Goal: Find specific page/section: Find specific page/section

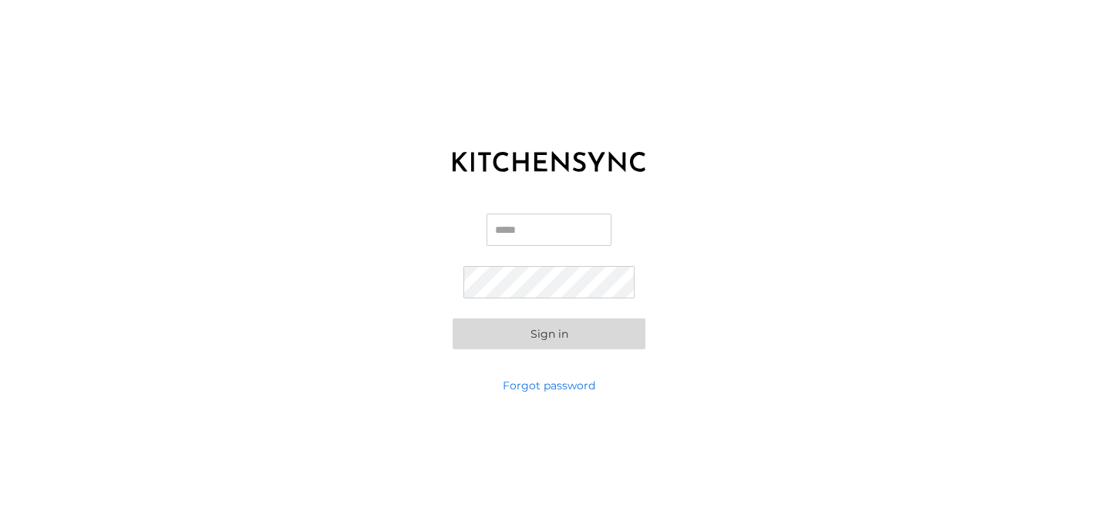
type input "**********"
click at [542, 342] on button "Sign in" at bounding box center [549, 333] width 193 height 31
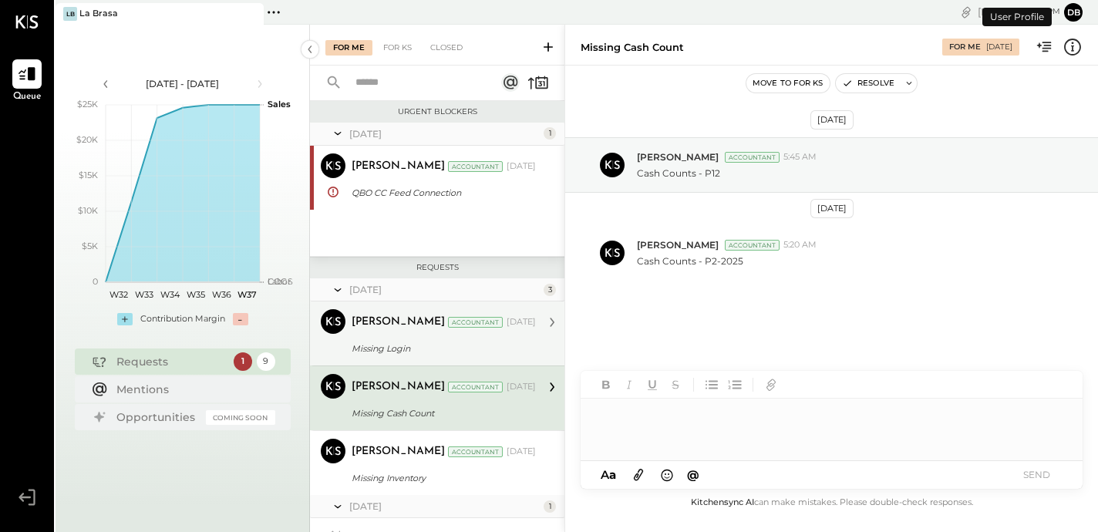
scroll to position [80, 0]
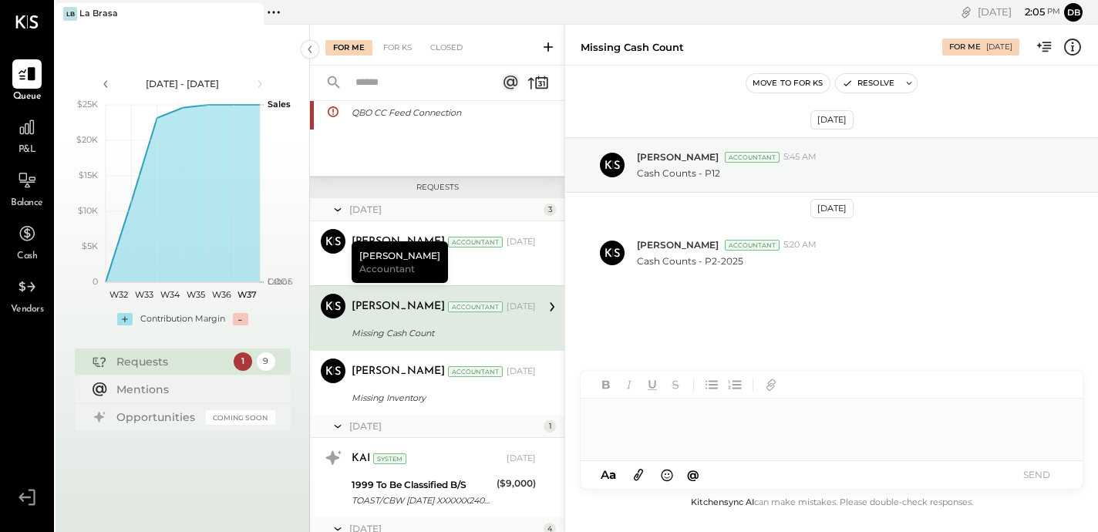
click at [465, 148] on div "[DATE] 1 [PERSON_NAME] Accountant Yasin Shabhai Accountant [DATE] QBO CC Feed C…" at bounding box center [437, 108] width 254 height 133
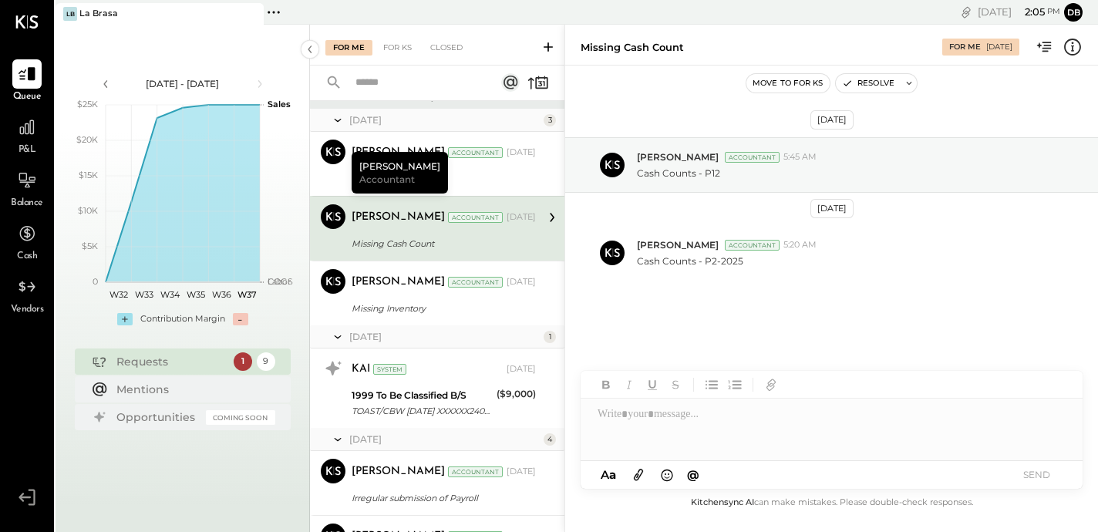
scroll to position [171, 0]
click at [170, 364] on div "Requests" at bounding box center [170, 361] width 109 height 15
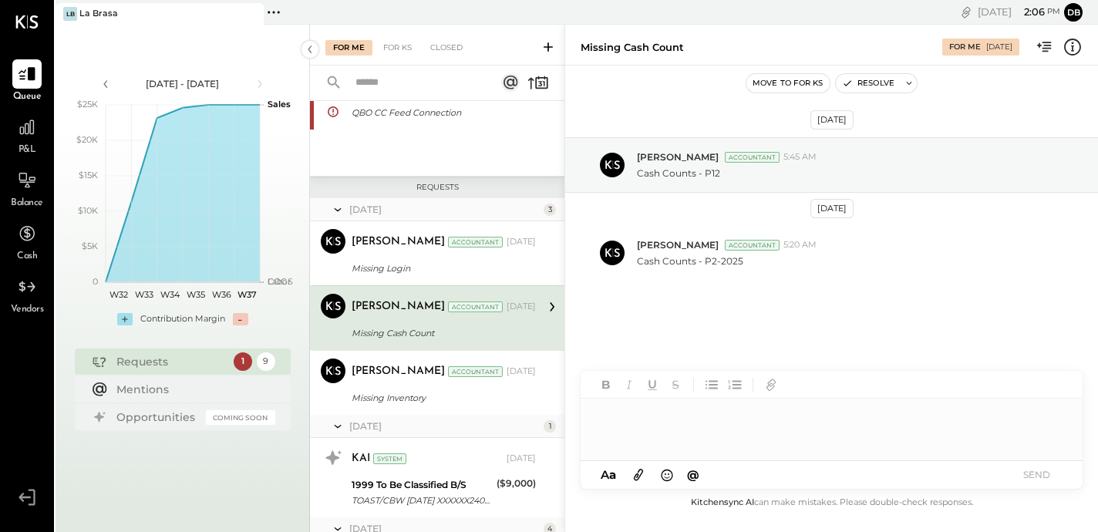
click at [695, 419] on div at bounding box center [831, 430] width 502 height 62
click at [1029, 472] on button "SEND" at bounding box center [1036, 474] width 62 height 21
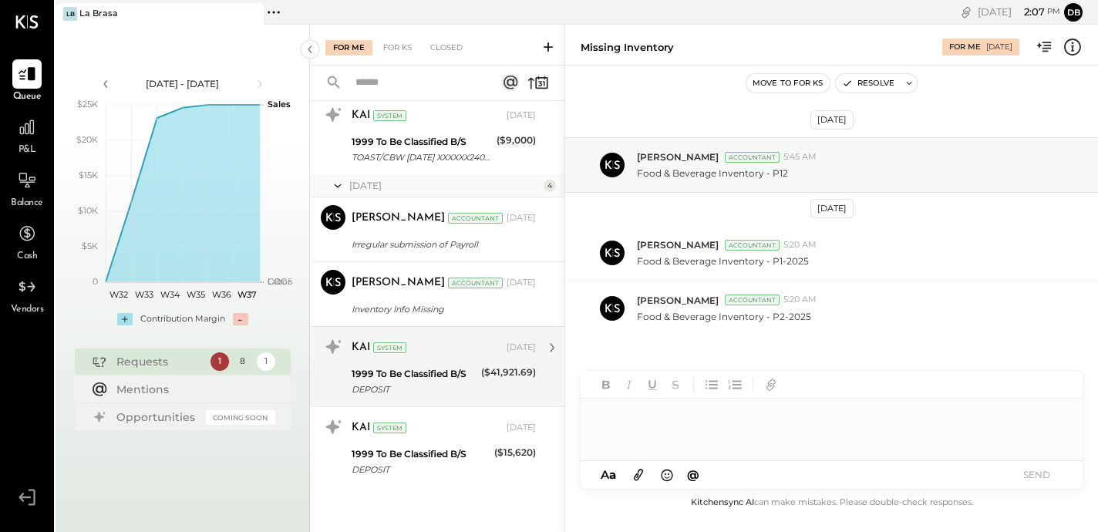
scroll to position [358, 0]
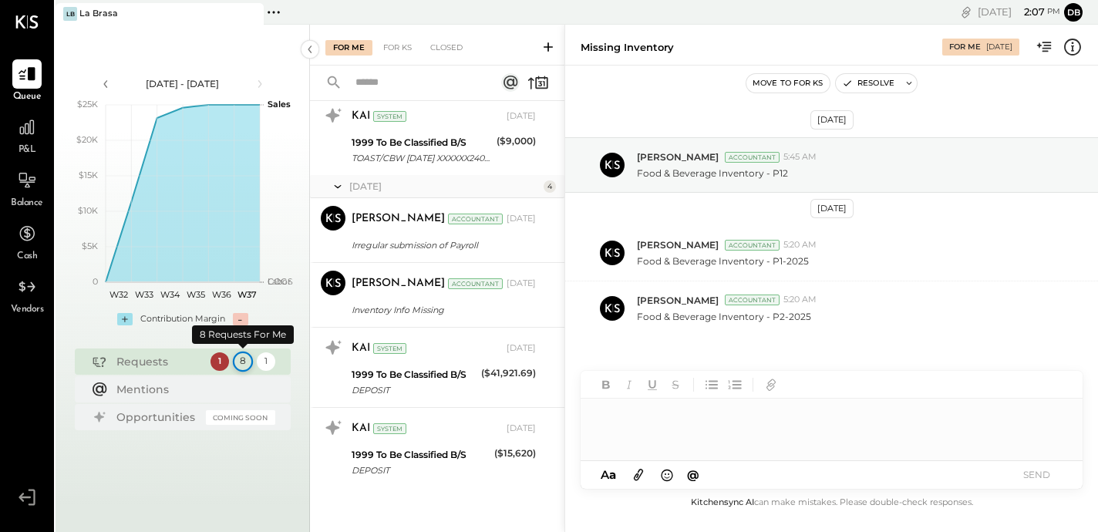
click at [245, 357] on div "8" at bounding box center [242, 362] width 20 height 20
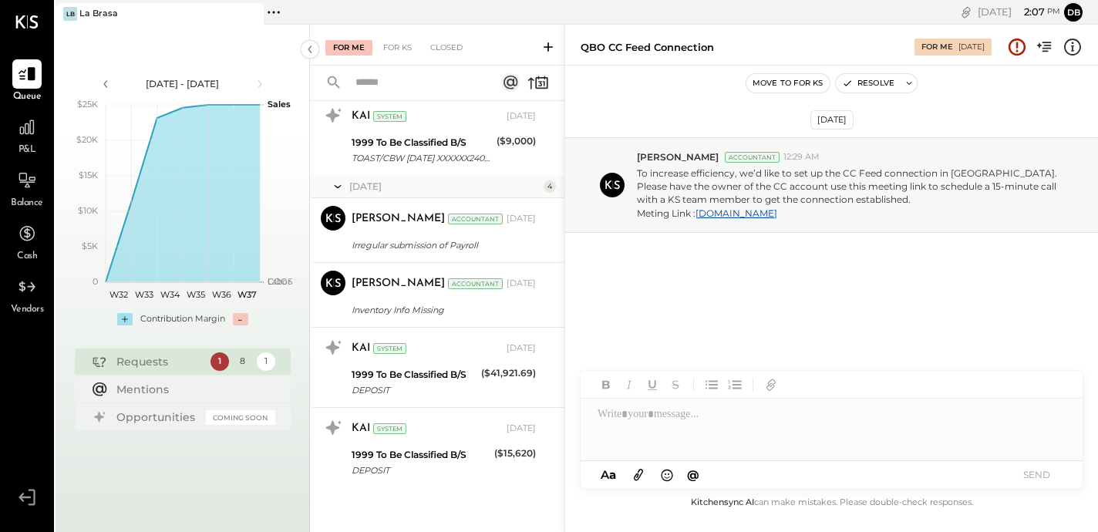
click at [799, 427] on div at bounding box center [831, 430] width 502 height 62
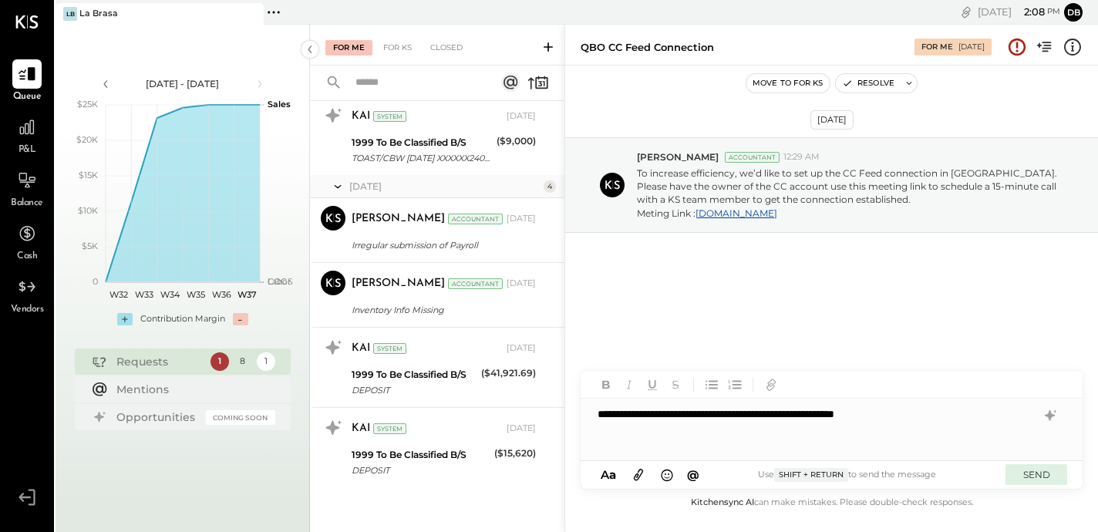
click at [1045, 478] on button "SEND" at bounding box center [1036, 474] width 62 height 21
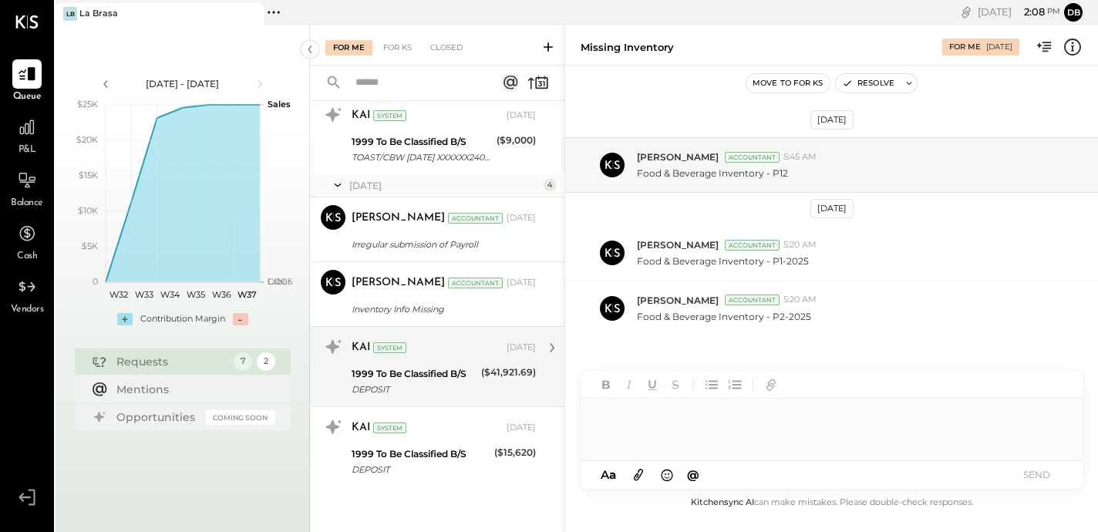
scroll to position [203, 0]
click at [432, 382] on div "DEPOSIT" at bounding box center [414, 389] width 125 height 15
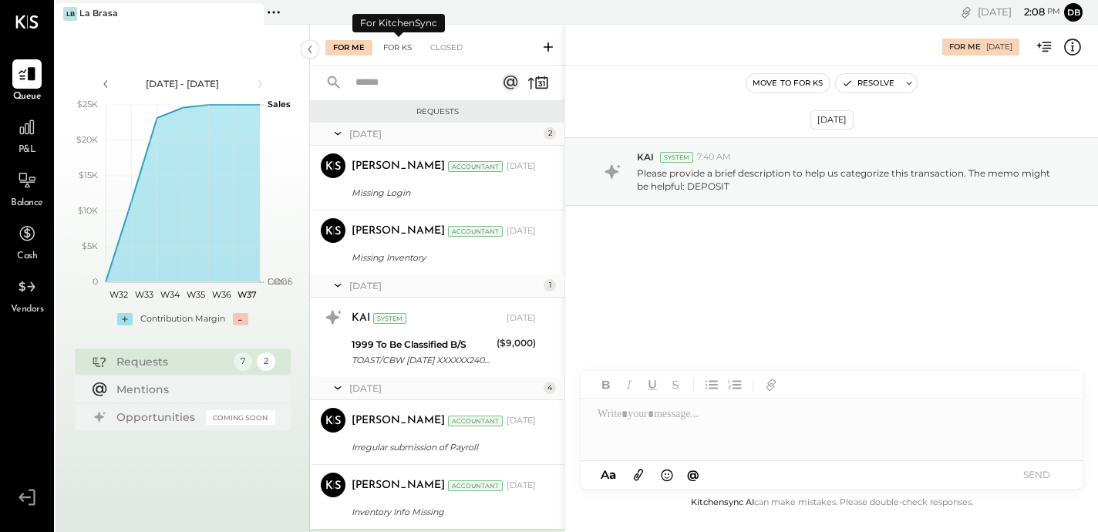
click at [392, 42] on div "For KS" at bounding box center [397, 47] width 44 height 15
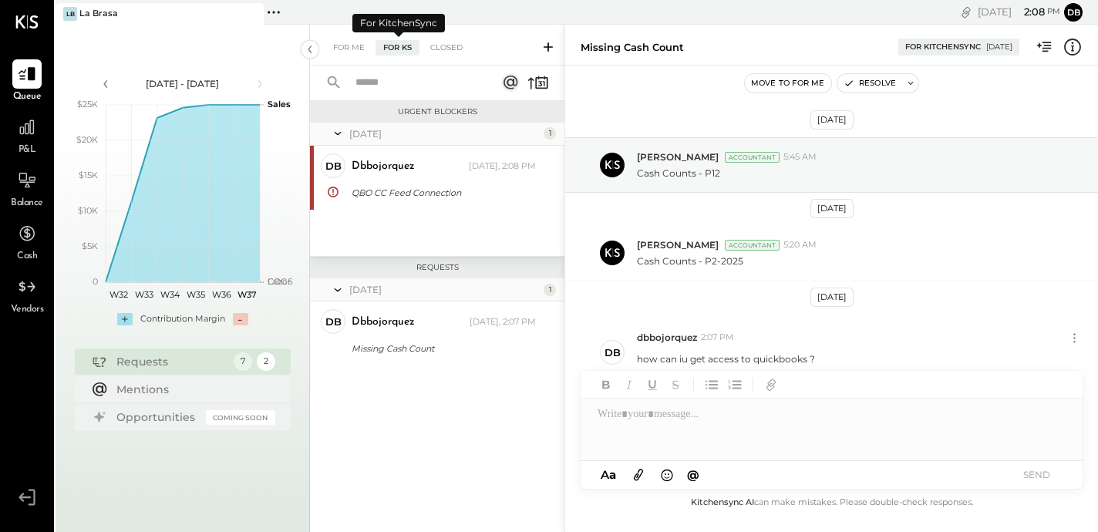
scroll to position [12, 0]
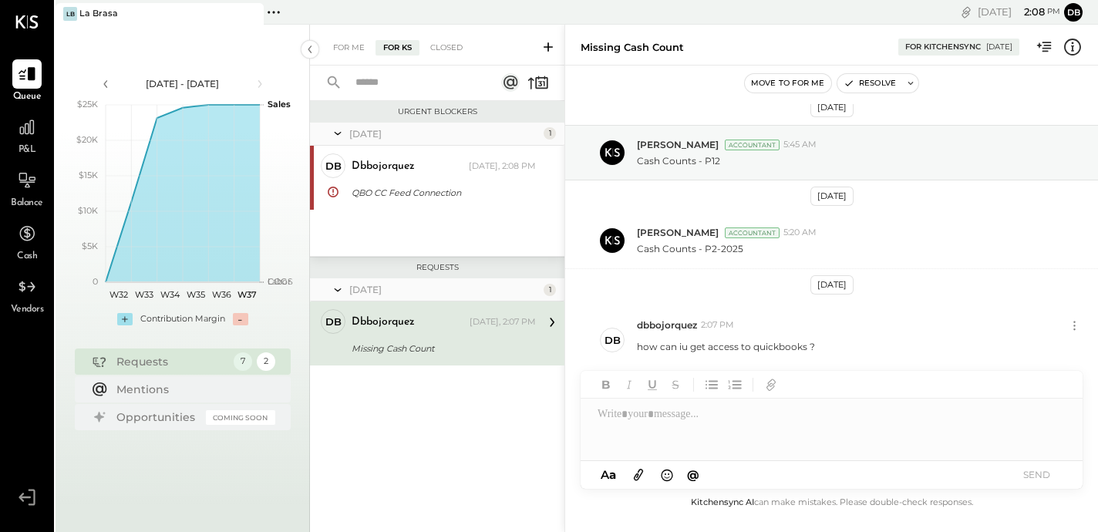
click at [545, 323] on icon at bounding box center [552, 322] width 20 height 20
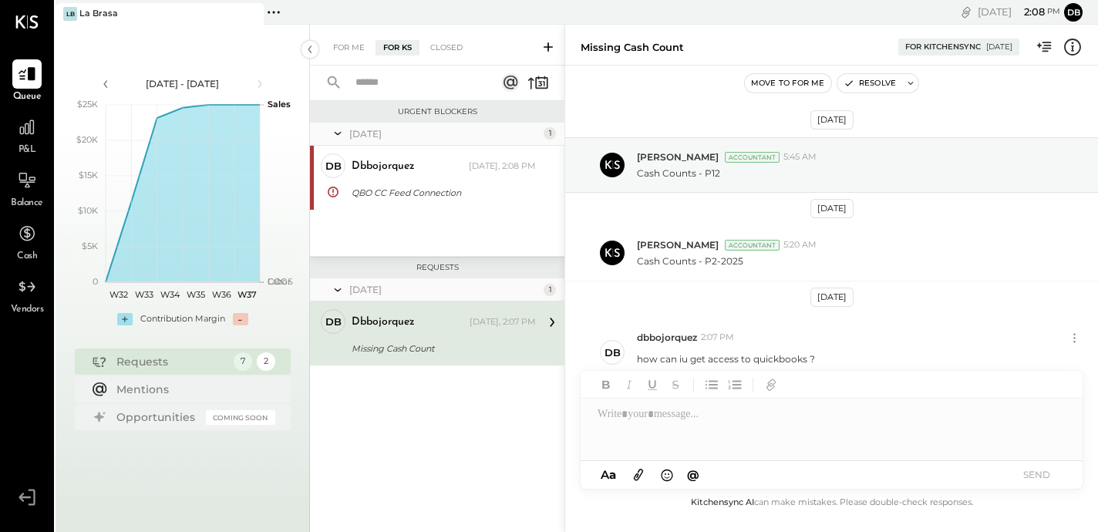
click at [827, 47] on div "Missing Cash Count" at bounding box center [731, 47] width 302 height 15
click at [99, 12] on div "La Brasa" at bounding box center [98, 14] width 39 height 12
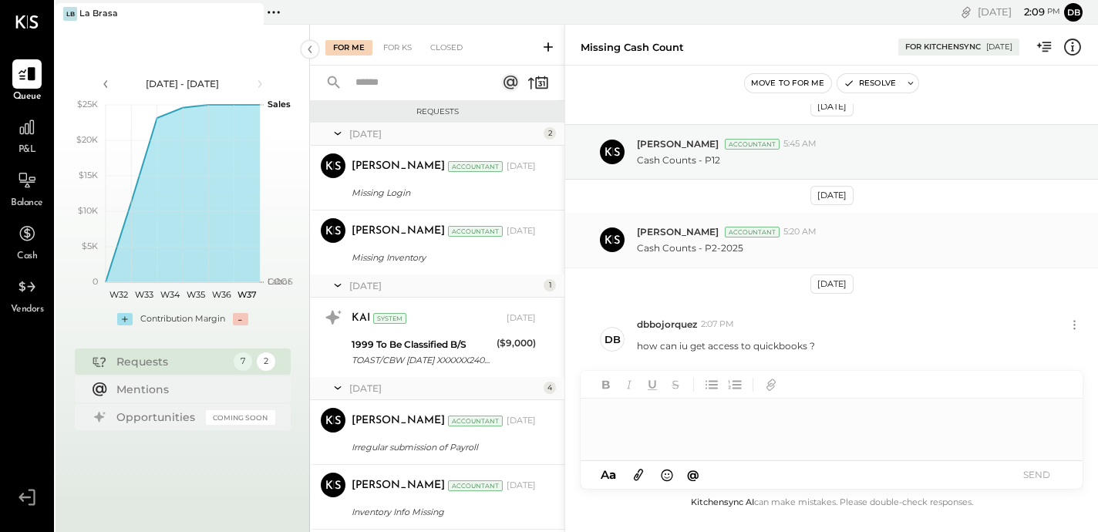
scroll to position [12, 0]
click at [271, 11] on icon at bounding box center [274, 12] width 20 height 20
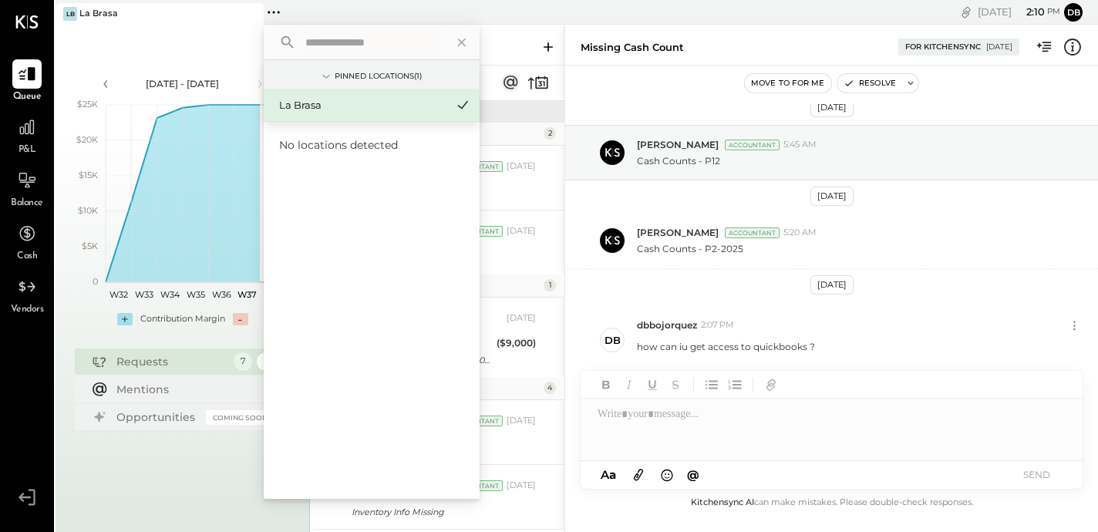
click at [210, 30] on div "[DATE] - [DATE] polygon, polyline { transition: fill-opacity 0.1s, stroke-opaci…" at bounding box center [183, 291] width 254 height 532
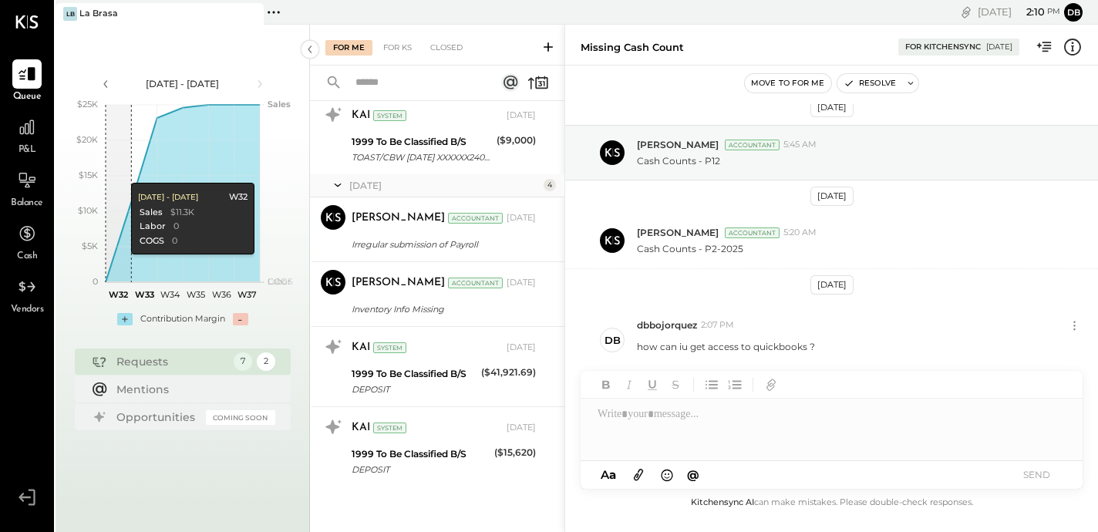
scroll to position [203, 0]
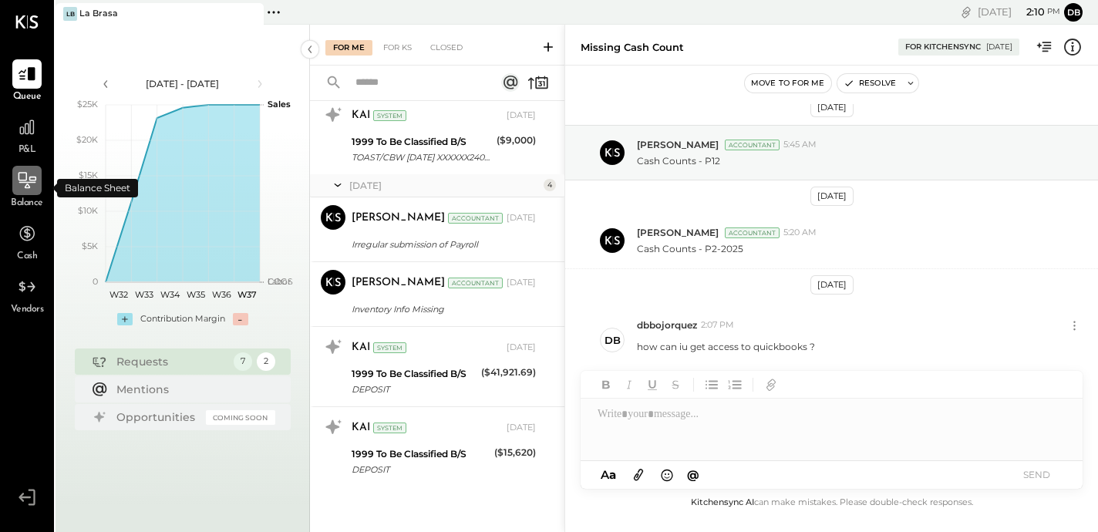
click at [23, 185] on icon at bounding box center [27, 180] width 20 height 20
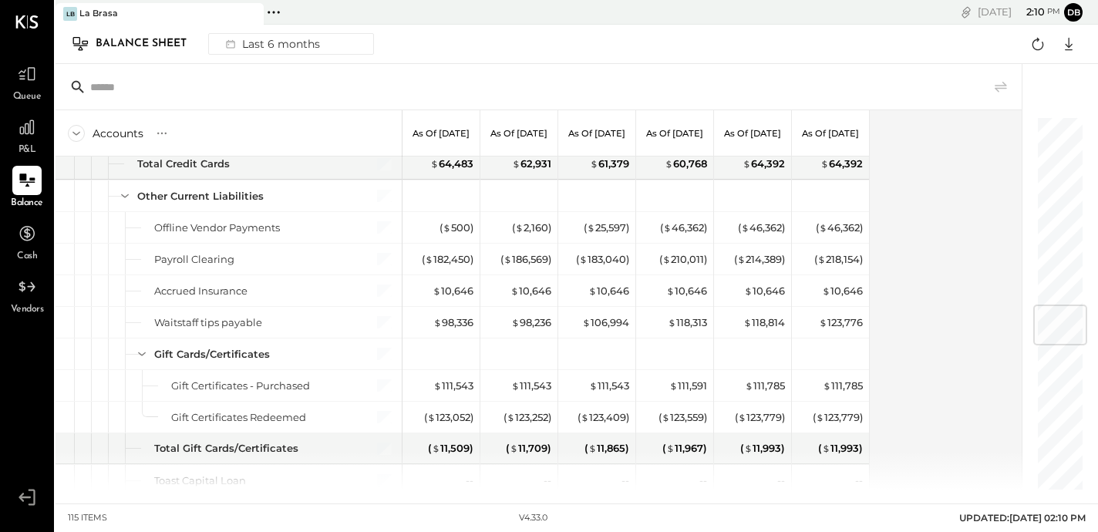
scroll to position [1576, 0]
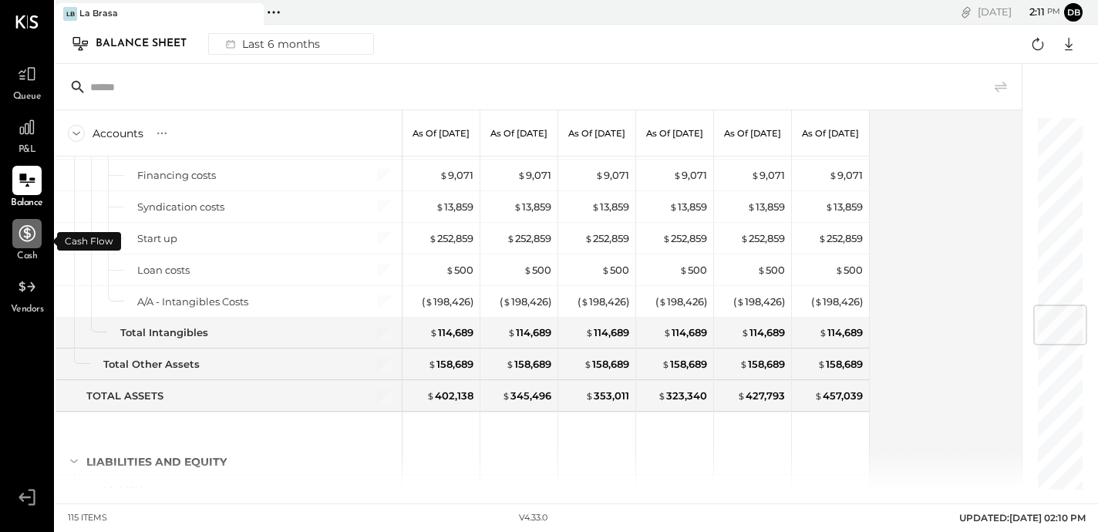
click at [32, 235] on icon at bounding box center [27, 234] width 20 height 20
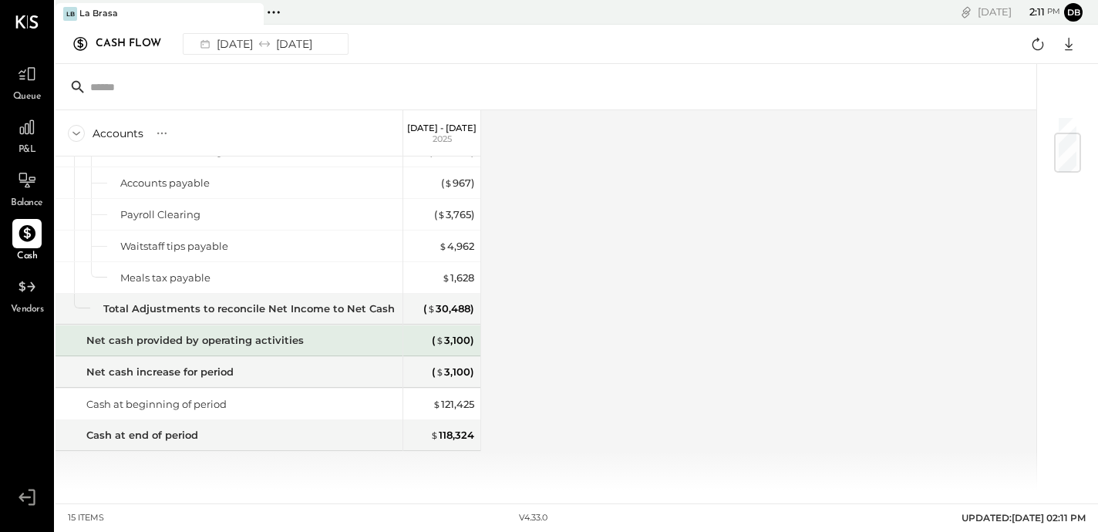
scroll to position [145, 0]
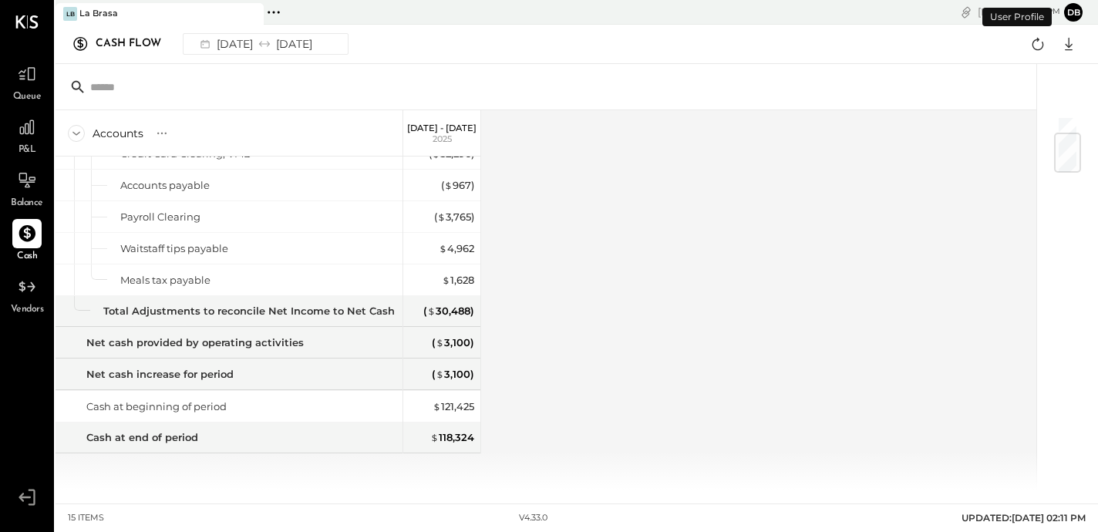
click at [1072, 18] on button "db" at bounding box center [1073, 12] width 19 height 19
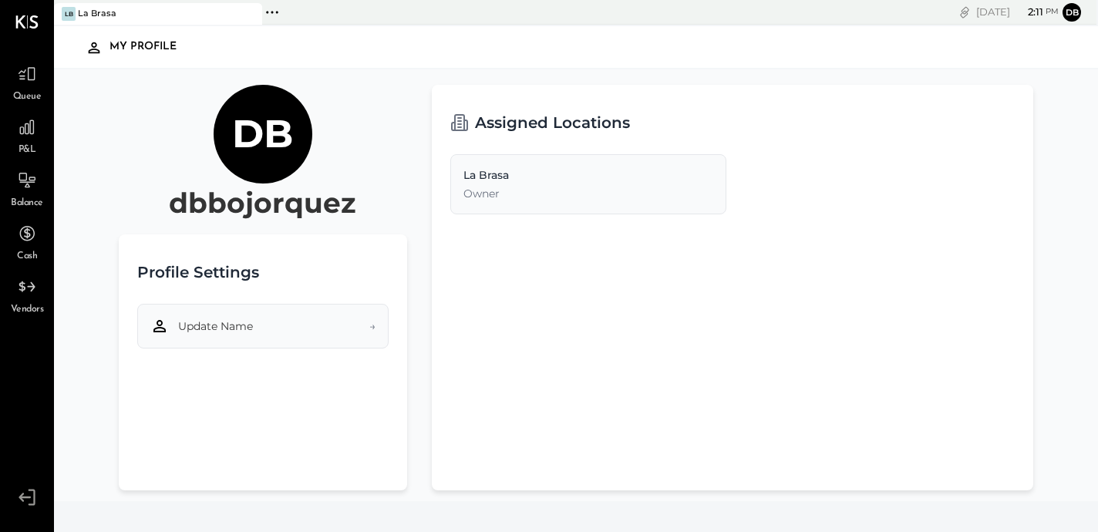
click at [328, 332] on button "Update Name →" at bounding box center [262, 326] width 251 height 45
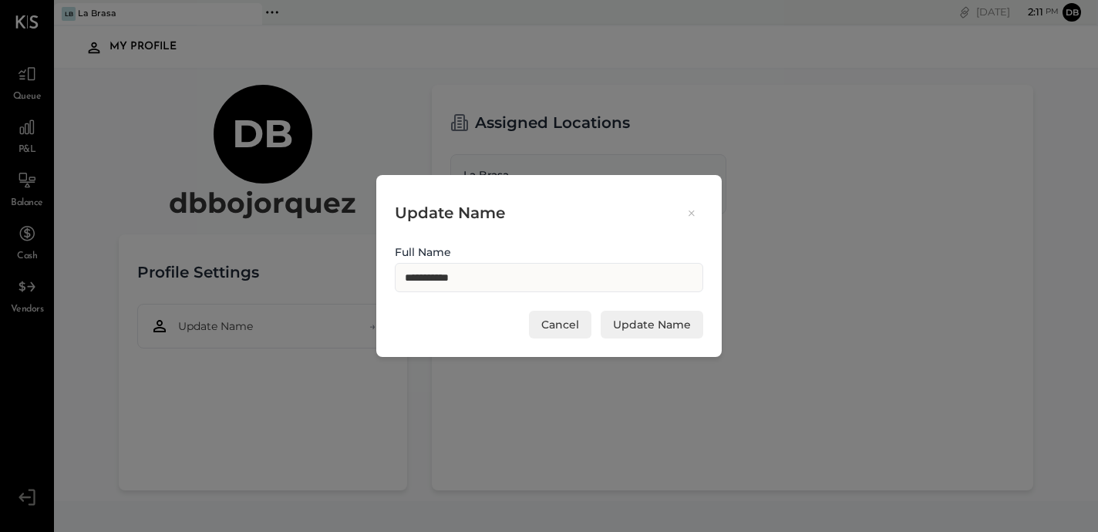
click at [695, 207] on icon at bounding box center [692, 213] width 14 height 15
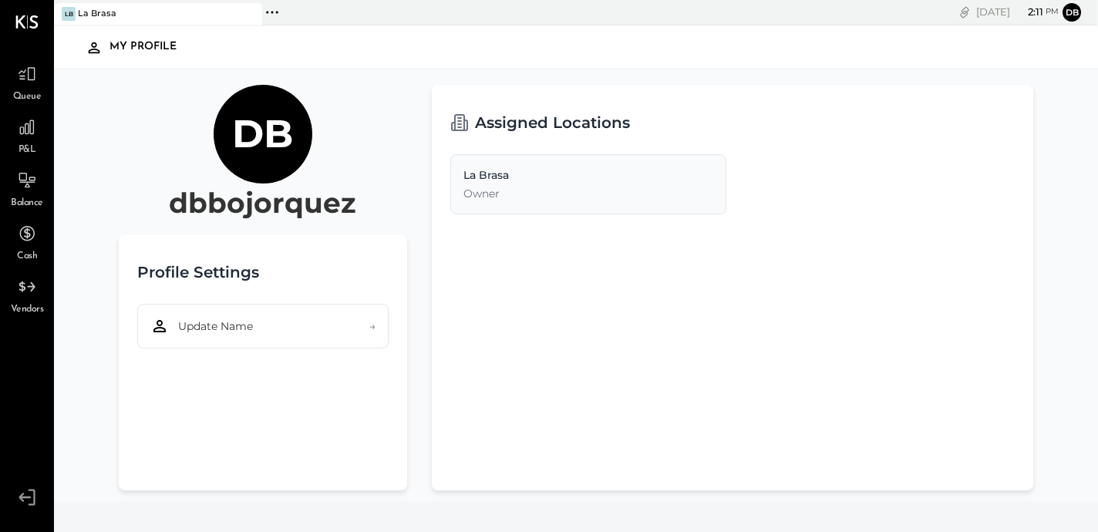
click at [25, 496] on icon at bounding box center [27, 497] width 28 height 23
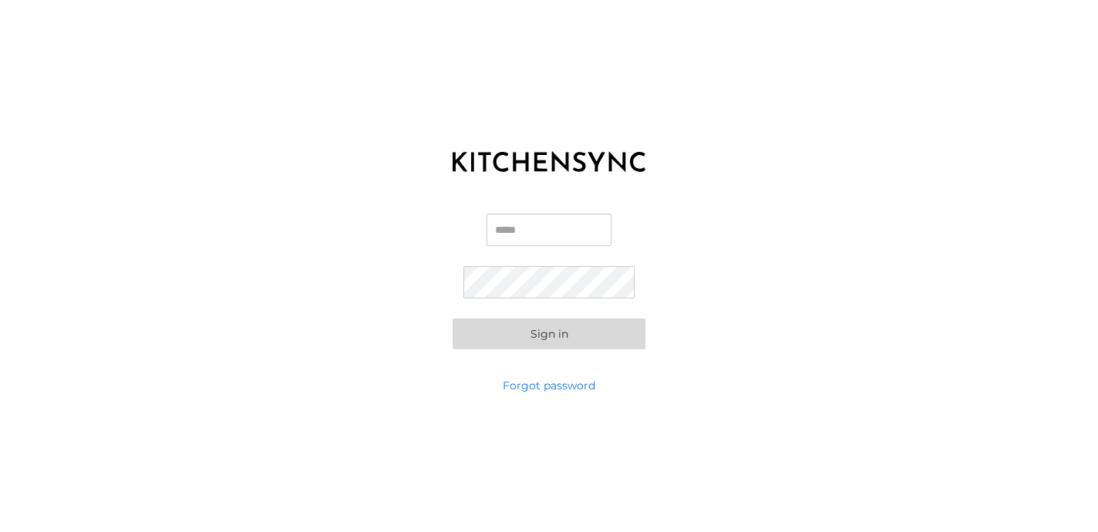
type input "**********"
